Goal: Transaction & Acquisition: Subscribe to service/newsletter

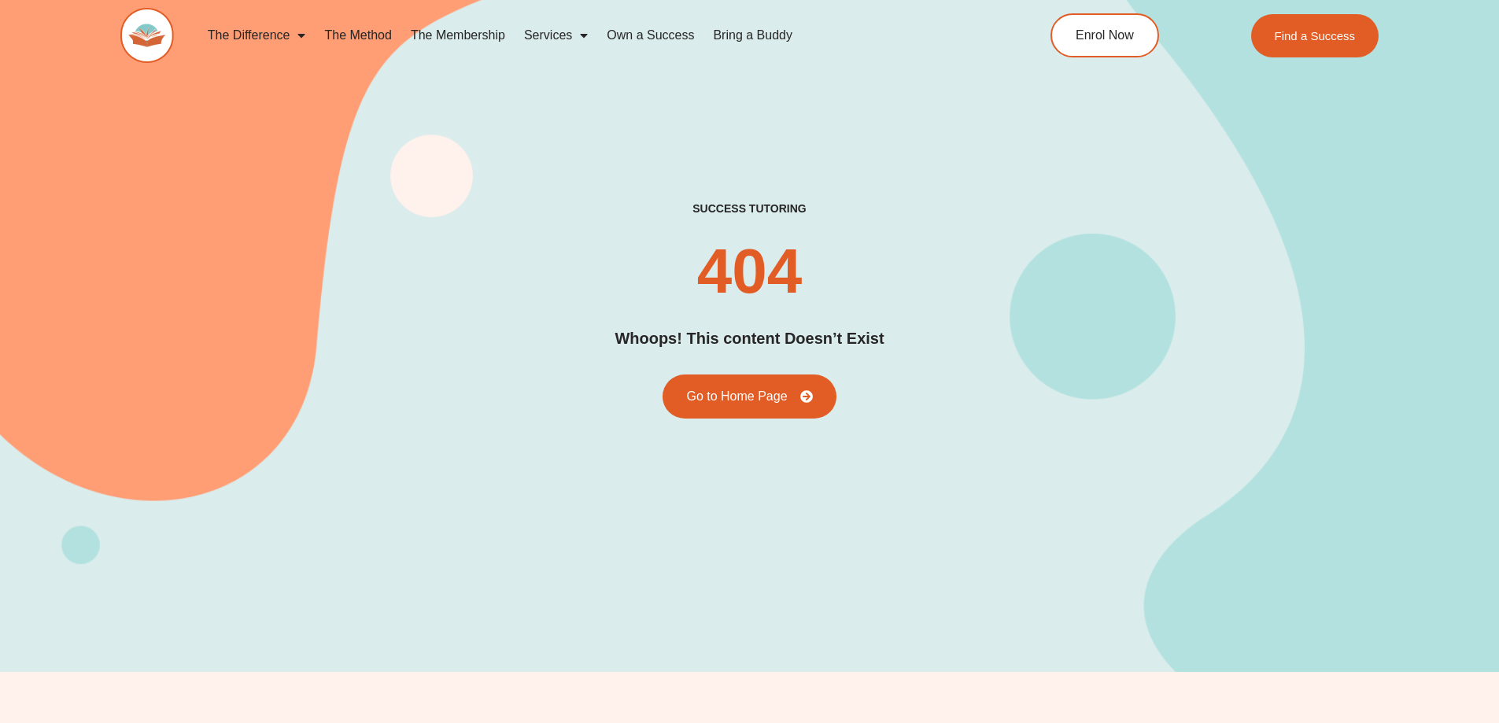
click at [494, 34] on link "The Membership" at bounding box center [457, 35] width 113 height 36
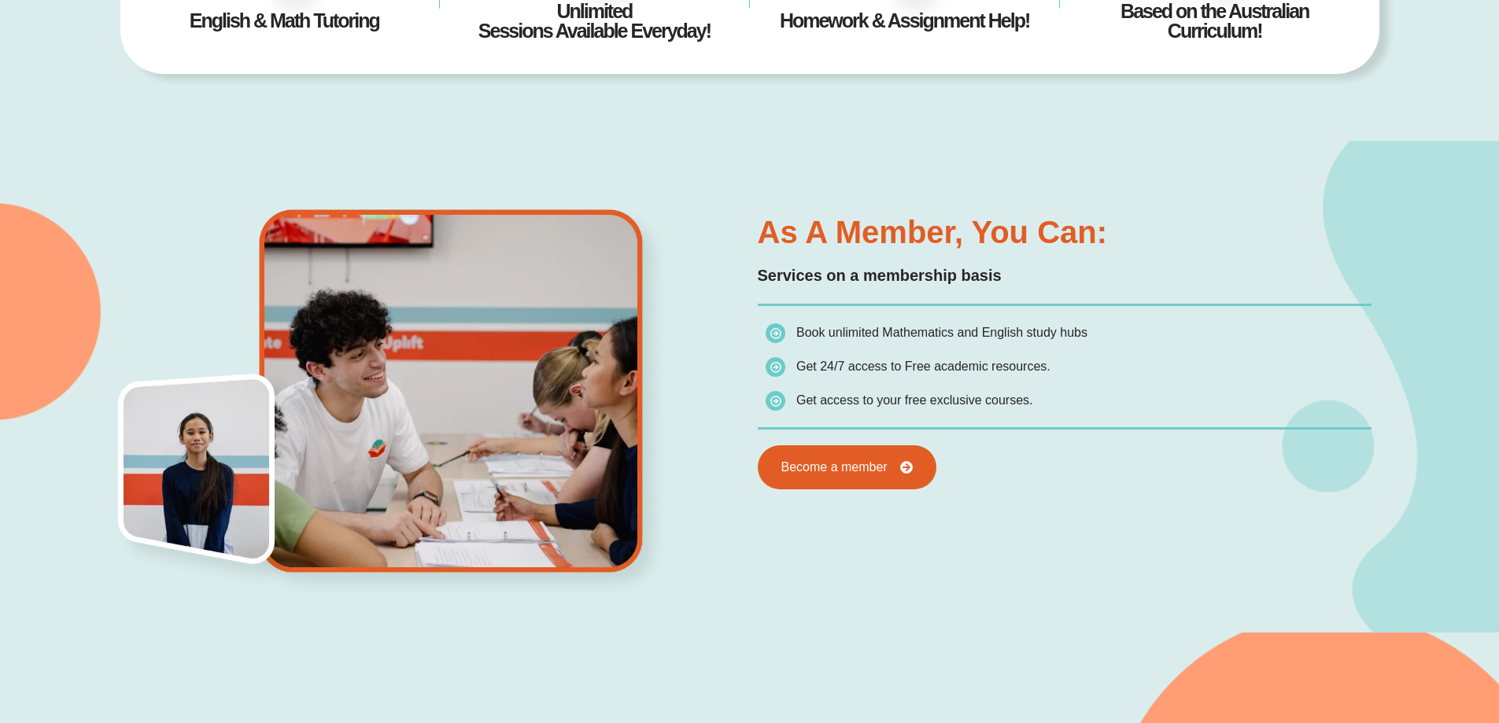
scroll to position [787, 0]
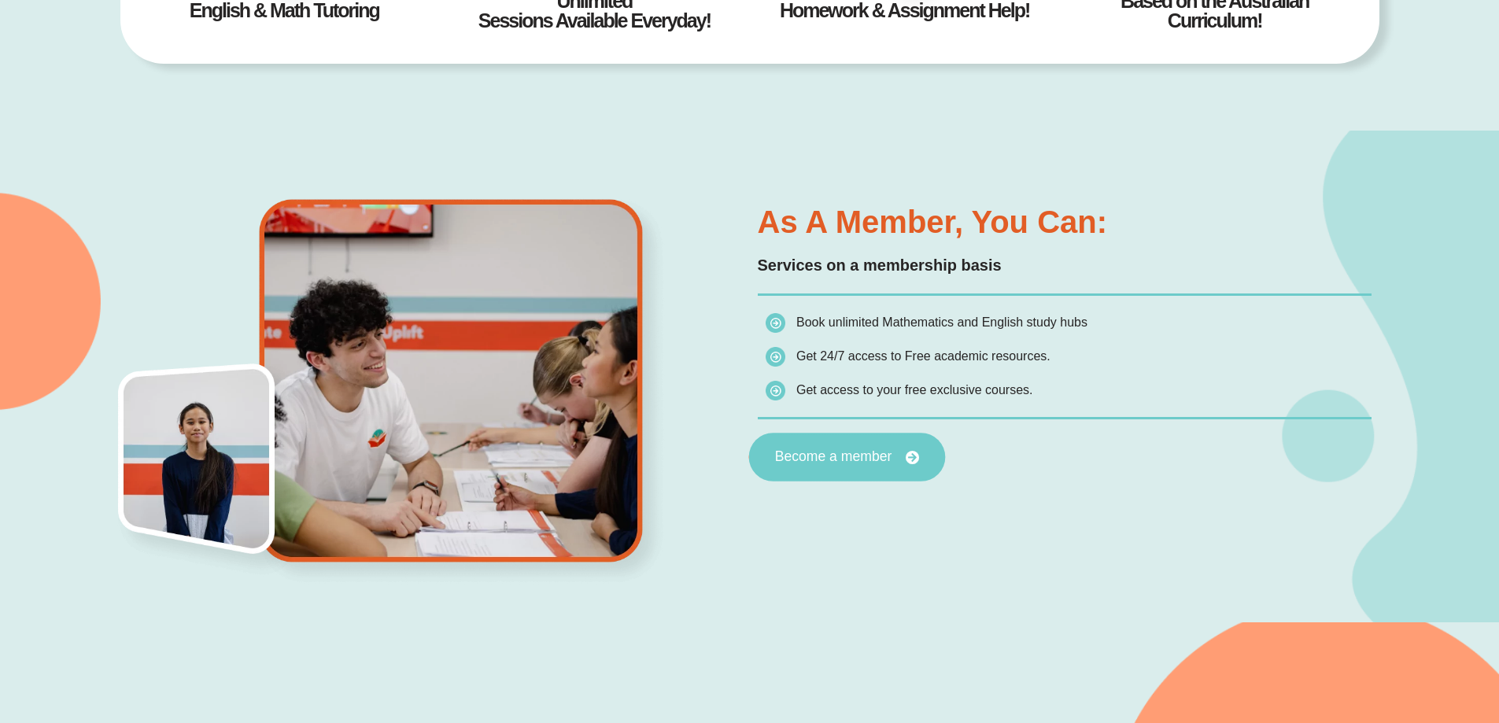
click at [886, 459] on span "Become a member" at bounding box center [833, 457] width 117 height 14
